Goal: Task Accomplishment & Management: Use online tool/utility

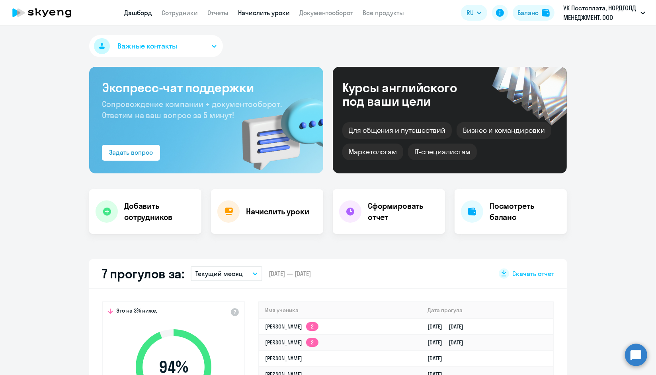
click at [245, 12] on link "Начислить уроки" at bounding box center [264, 13] width 52 height 8
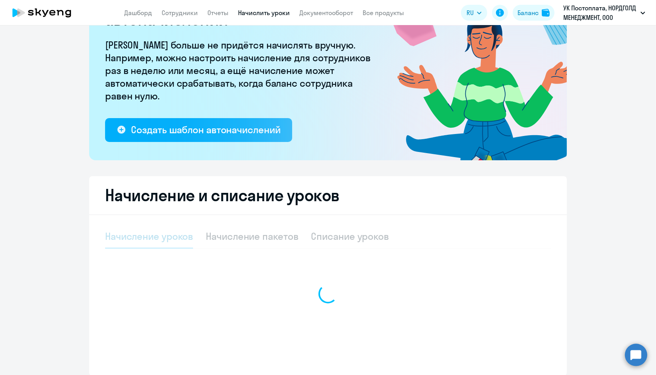
select select "10"
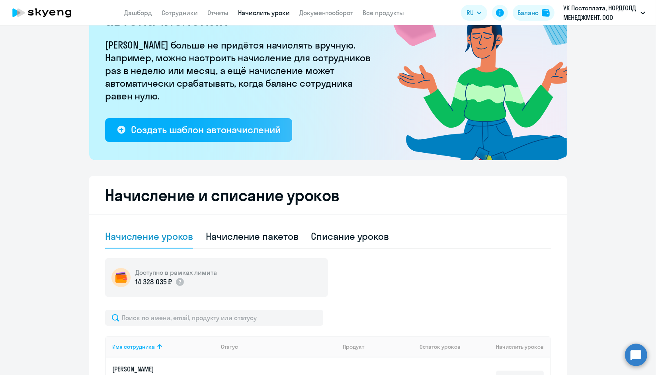
scroll to position [95, 0]
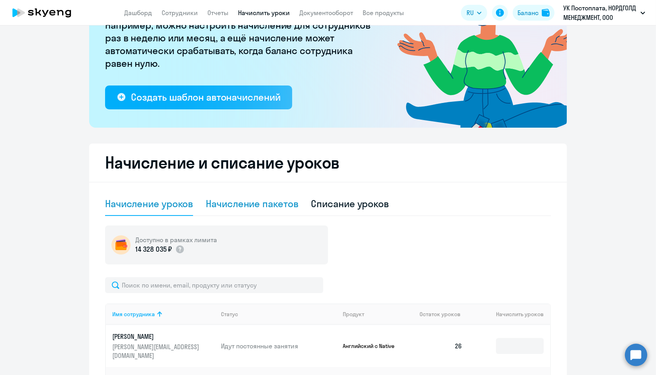
click at [236, 210] on div "Начисление пакетов" at bounding box center [252, 204] width 92 height 24
select select "10"
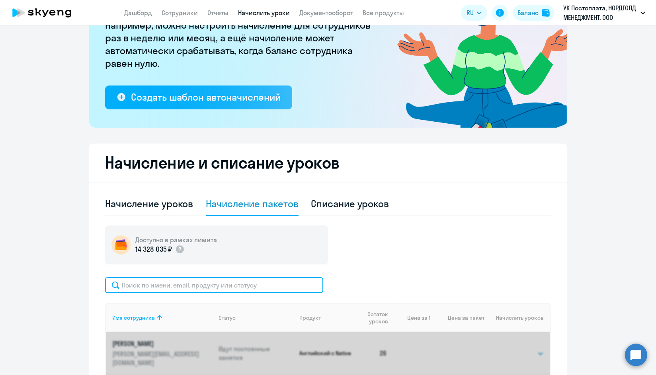
click at [211, 290] on input "text" at bounding box center [214, 285] width 218 height 16
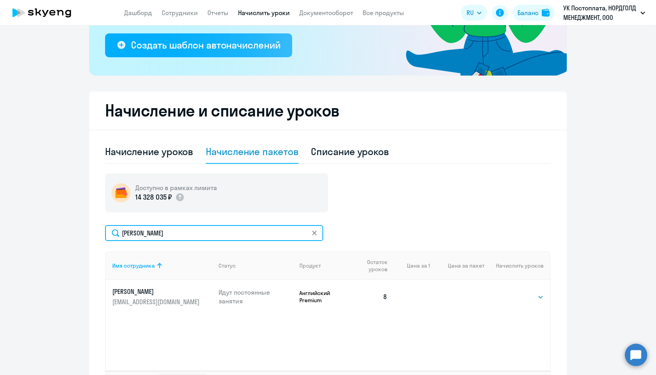
scroll to position [210, 0]
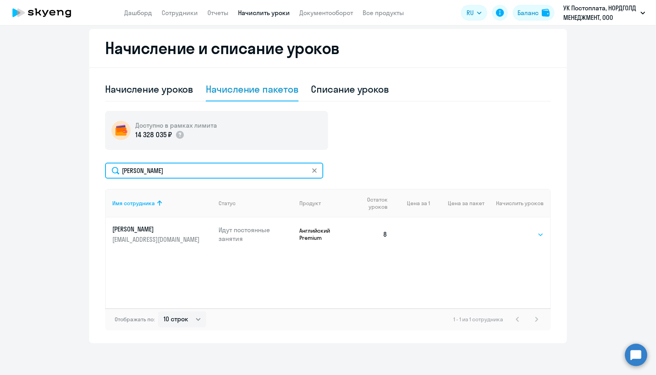
type input "[PERSON_NAME]"
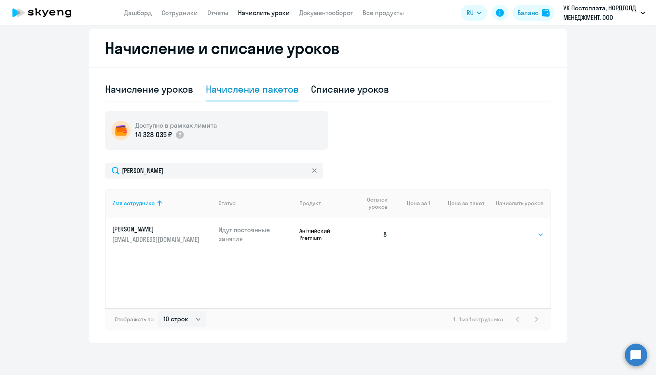
click at [521, 234] on select "Выбрать 4 8 16 32 64 96 128" at bounding box center [527, 235] width 33 height 10
select select "32"
click at [511, 230] on select "Выбрать 4 8 16 32 64 96 128" at bounding box center [527, 235] width 33 height 10
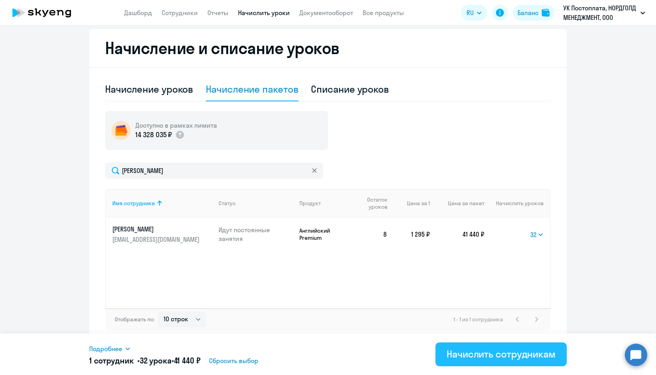
click at [500, 348] on div "Начислить сотрудникам" at bounding box center [501, 354] width 109 height 13
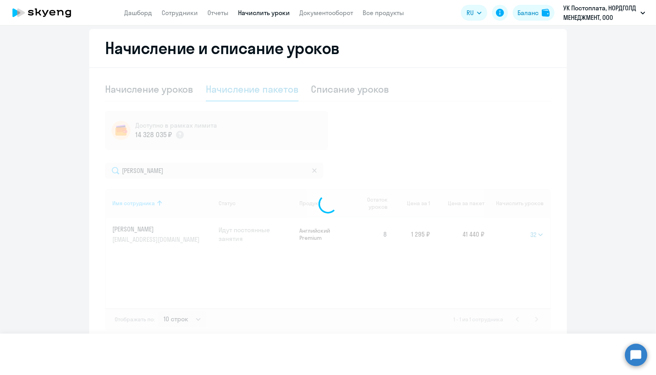
select select
